Goal: Task Accomplishment & Management: Manage account settings

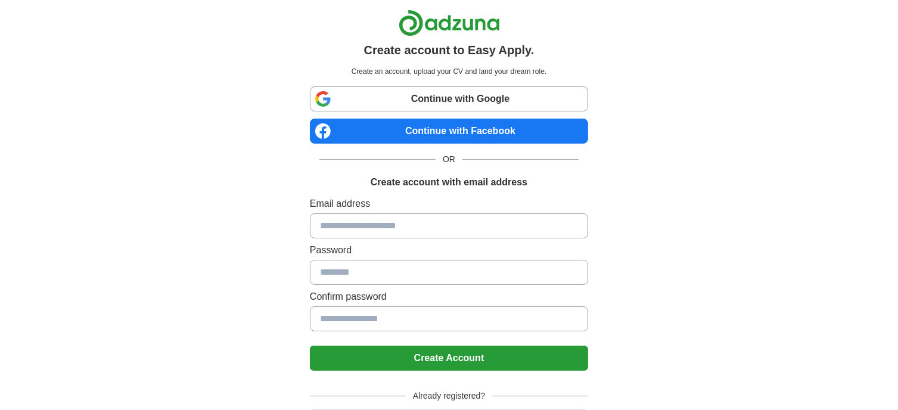
scroll to position [67, 0]
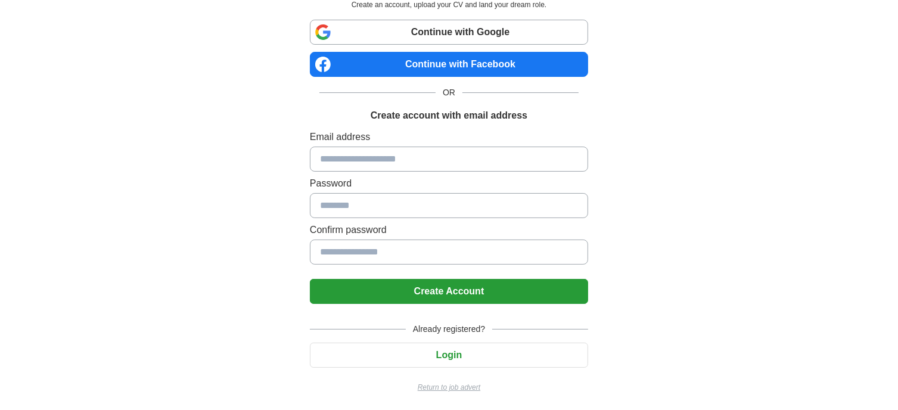
click at [498, 345] on button "Login" at bounding box center [449, 355] width 278 height 25
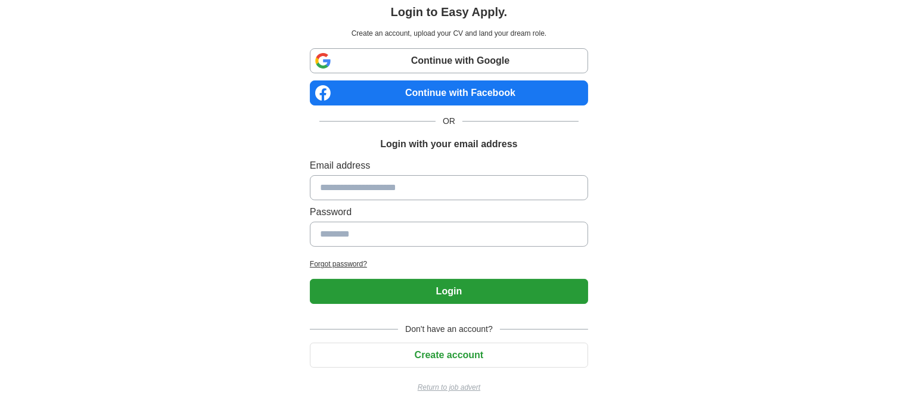
click at [446, 185] on input at bounding box center [449, 187] width 278 height 25
type input "**********"
click at [423, 240] on input at bounding box center [449, 234] width 278 height 25
click at [418, 233] on input at bounding box center [449, 234] width 278 height 25
click at [424, 231] on input at bounding box center [449, 234] width 278 height 25
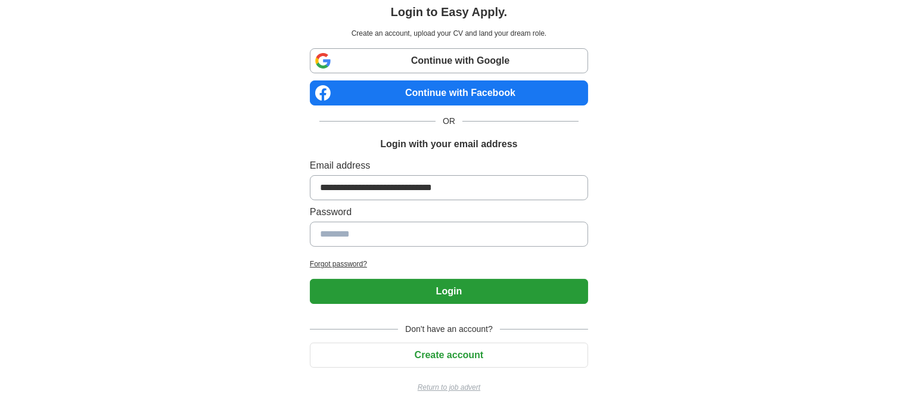
click at [441, 281] on button "Login" at bounding box center [449, 291] width 278 height 25
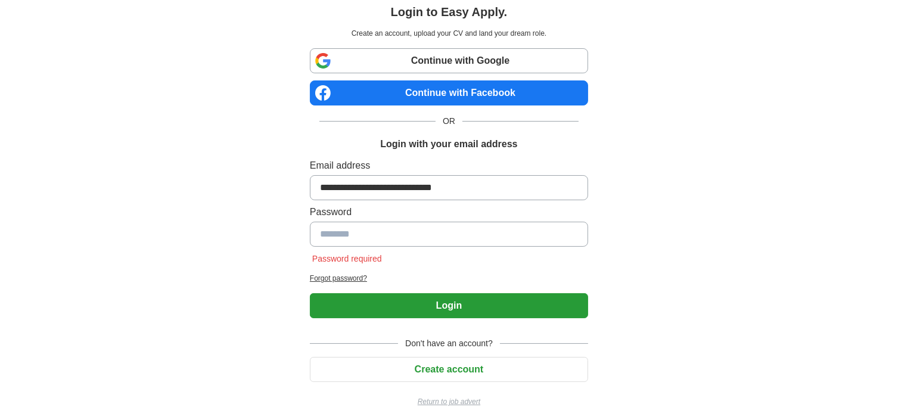
click at [425, 229] on input at bounding box center [449, 234] width 278 height 25
drag, startPoint x: 425, startPoint y: 229, endPoint x: 363, endPoint y: 243, distance: 63.5
click at [363, 243] on input at bounding box center [449, 234] width 278 height 25
click at [356, 274] on h2 "Forgot password?" at bounding box center [449, 278] width 278 height 11
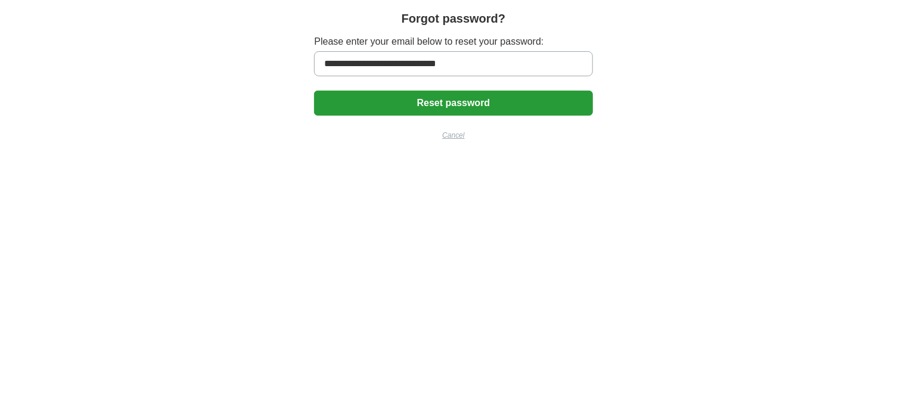
click at [413, 105] on button "Reset password" at bounding box center [453, 103] width 278 height 25
